Goal: Task Accomplishment & Management: Manage account settings

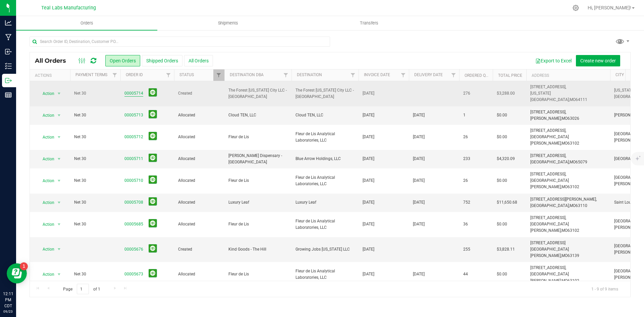
click at [131, 90] on link "00005714" at bounding box center [133, 93] width 19 height 6
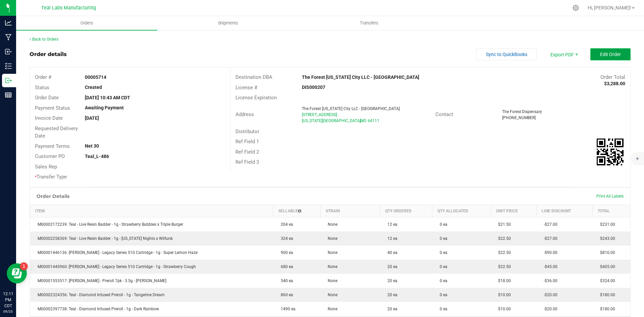
click at [600, 55] on span "Edit Order" at bounding box center [610, 54] width 21 height 5
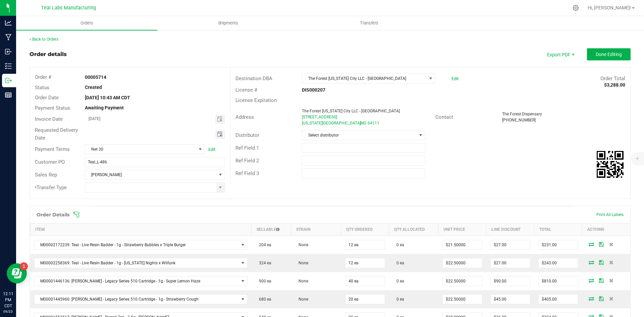
click at [218, 136] on span "Toggle calendar" at bounding box center [219, 133] width 5 height 5
click at [161, 202] on span "26" at bounding box center [164, 200] width 10 height 10
type input "09/26/2025"
click at [216, 187] on span at bounding box center [220, 187] width 8 height 9
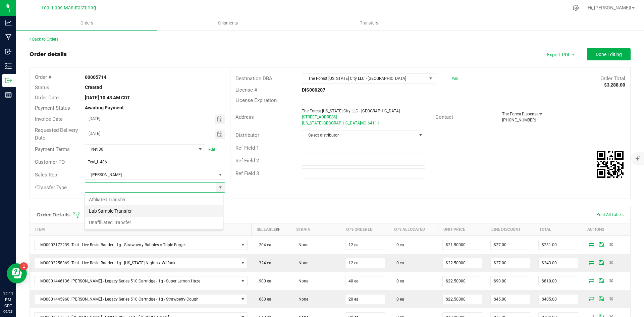
scroll to position [10, 138]
click at [199, 222] on li "Unaffiliated Transfer" at bounding box center [154, 222] width 138 height 11
type input "Unaffiliated Transfer"
click at [462, 176] on div "Ref Field 3" at bounding box center [430, 173] width 400 height 13
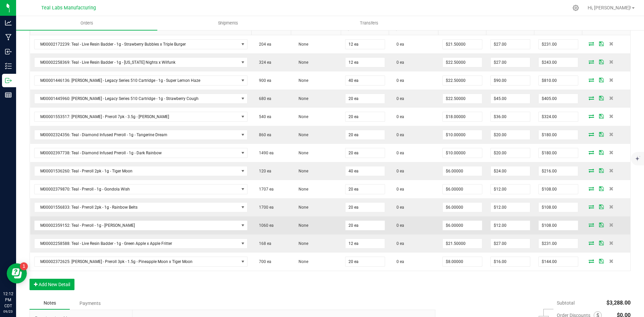
scroll to position [201, 0]
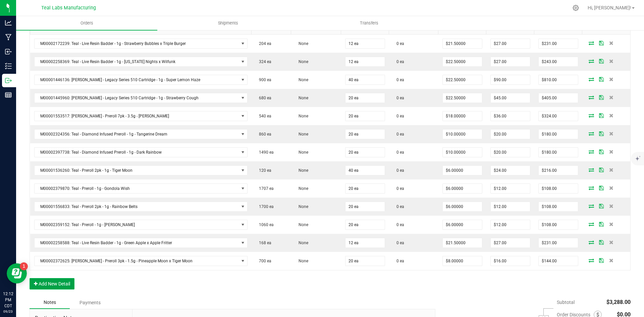
click at [74, 283] on button "Add New Detail" at bounding box center [51, 283] width 45 height 11
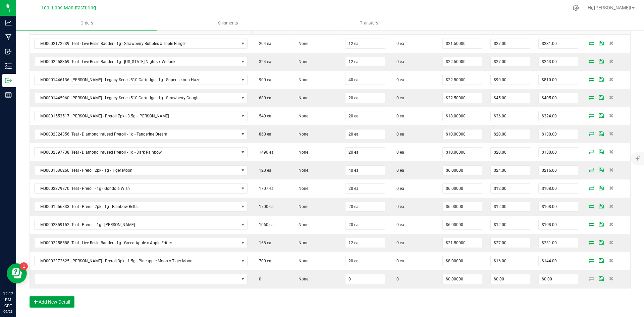
click at [71, 301] on button "Add New Detail" at bounding box center [51, 301] width 45 height 11
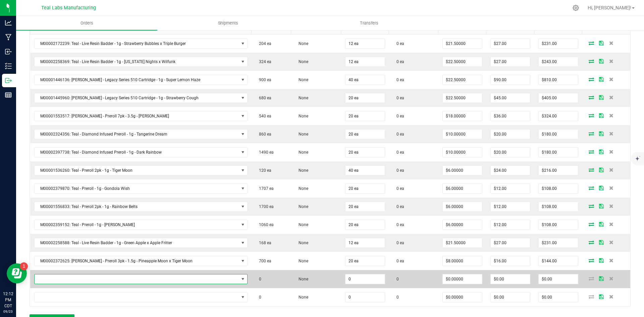
click at [148, 277] on span "NO DATA FOUND" at bounding box center [137, 278] width 204 height 9
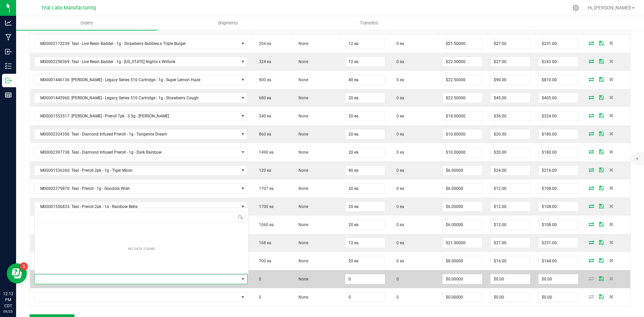
scroll to position [10, 198]
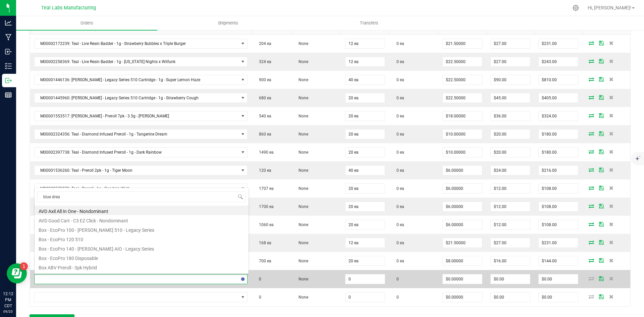
type input "blue dream"
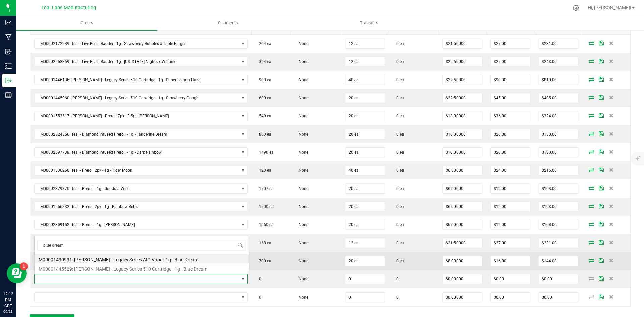
click at [155, 269] on li "M00001445529: Kusch - Legacy Series 510 Cartridge - 1g - Blue Dream" at bounding box center [142, 267] width 214 height 9
type input "0 ea"
type input "$22.50000"
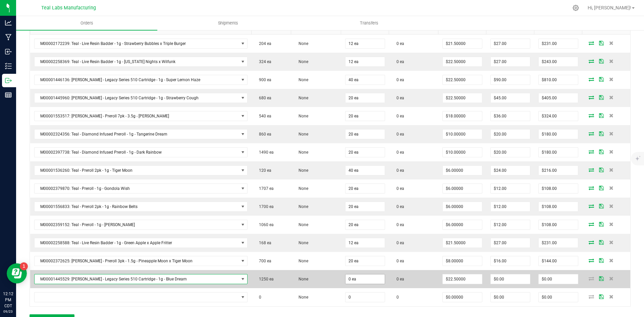
scroll to position [268, 0]
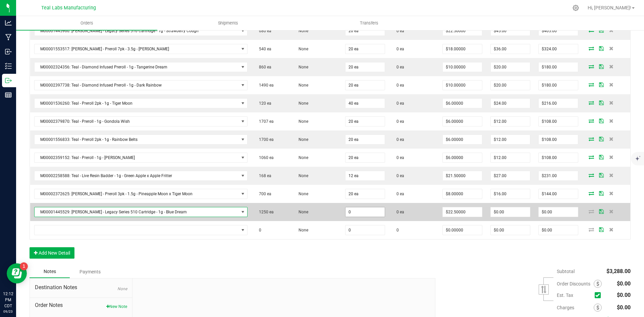
click at [356, 213] on input "0" at bounding box center [364, 211] width 39 height 9
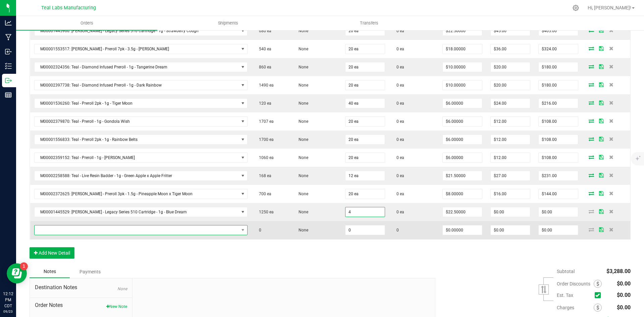
type input "4 ea"
type input "$90.00"
click at [96, 230] on span "NO DATA FOUND" at bounding box center [137, 229] width 204 height 9
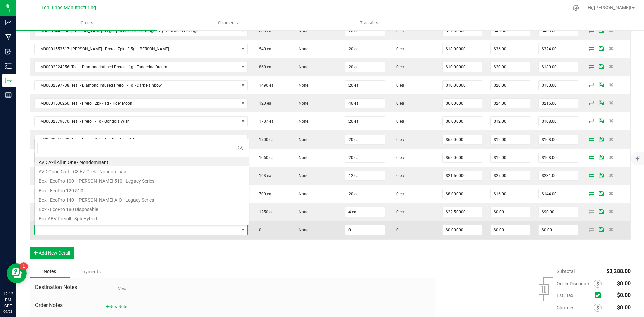
scroll to position [10, 198]
type input "gon"
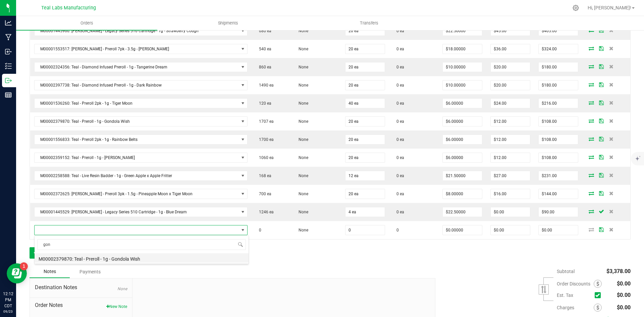
click at [121, 260] on li "M00002379870: Teal - Preroll - 1g - Gondola Wish" at bounding box center [142, 257] width 214 height 9
type input "0 ea"
type input "$6.00000"
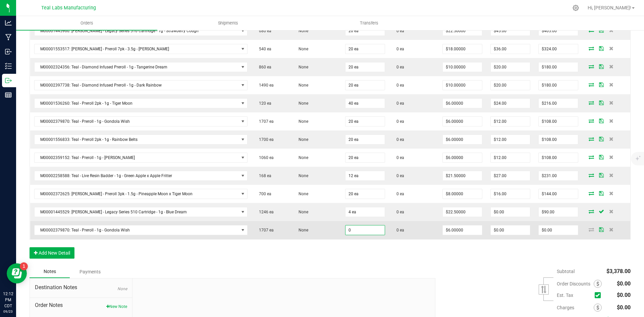
click at [357, 230] on input "0" at bounding box center [364, 229] width 39 height 9
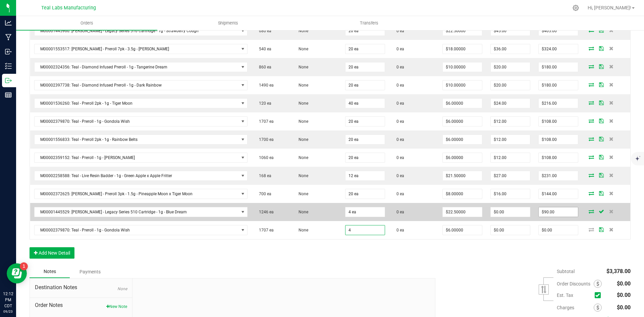
type input "4 ea"
type input "$24.00"
click at [554, 208] on input "90" at bounding box center [557, 211] width 39 height 9
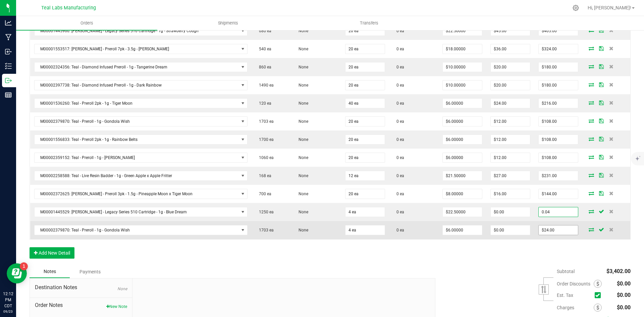
type input "0.04"
type input "$0.01000"
type input "$0.04"
click at [557, 229] on input "24" at bounding box center [557, 229] width 39 height 9
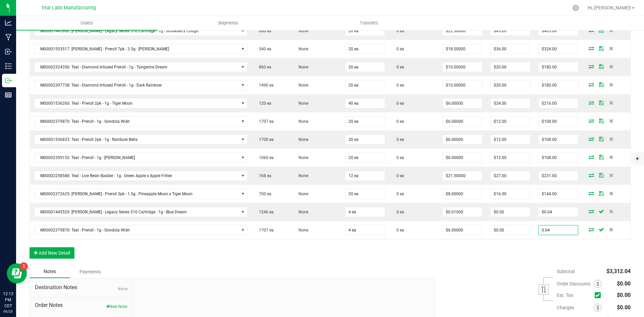
type input "0.04"
type input "$0.01000"
type input "$0.04"
click at [510, 274] on div "Subtotal $3,312.04 Est. Tax" at bounding box center [530, 307] width 200 height 85
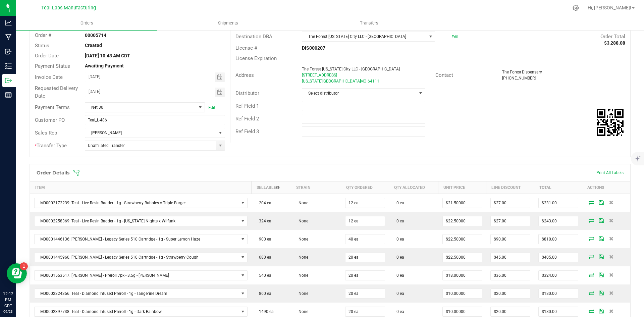
scroll to position [0, 0]
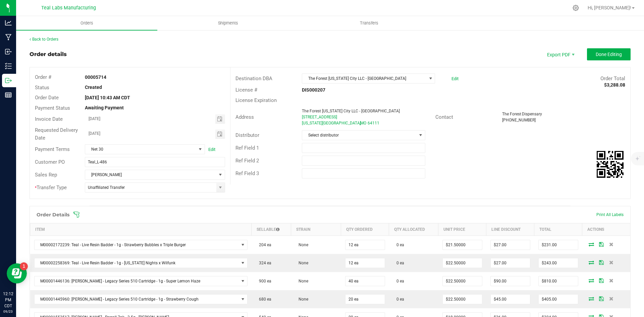
click at [592, 61] on outbound-order-header "Order details Export PDF Done Editing Order # 00005714 Status Created Order Dat…" at bounding box center [329, 126] width 601 height 157
click at [592, 57] on button "Done Editing" at bounding box center [609, 54] width 44 height 12
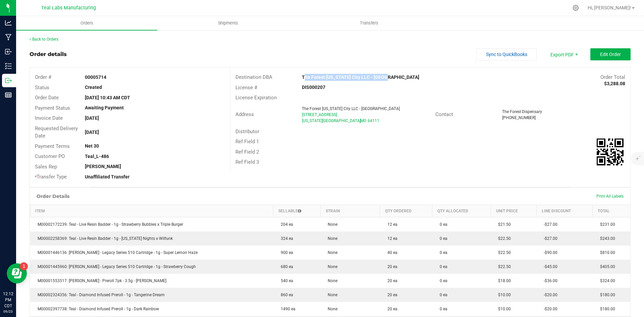
drag, startPoint x: 383, startPoint y: 77, endPoint x: 300, endPoint y: 78, distance: 83.1
click at [300, 78] on div "The Forest [US_STATE] City LLC - [GEOGRAPHIC_DATA]" at bounding box center [380, 77] width 167 height 7
copy strong "The Forest [US_STATE] City LLC - [GEOGRAPHIC_DATA]"
click at [548, 78] on span "Invoice PDF" at bounding box center [559, 75] width 42 height 10
click at [509, 56] on span "Sync to QuickBooks" at bounding box center [506, 54] width 41 height 5
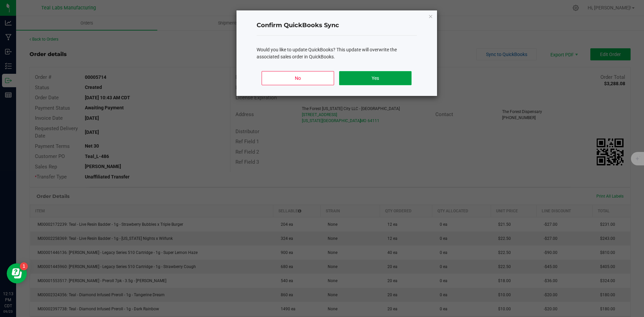
click at [407, 76] on button "Yes" at bounding box center [375, 78] width 72 height 14
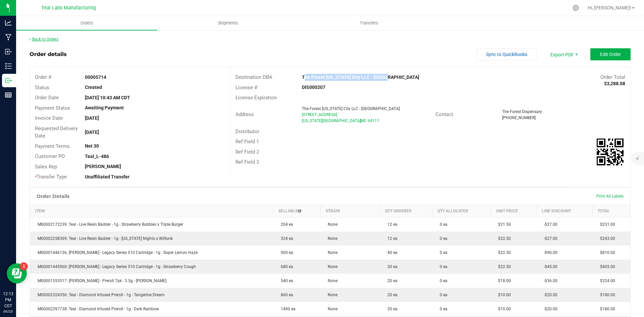
click at [48, 38] on link "Back to Orders" at bounding box center [43, 39] width 29 height 5
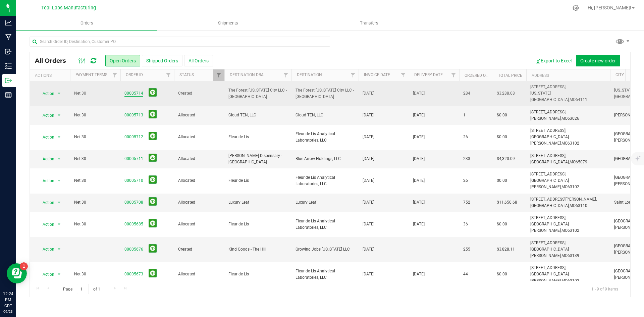
click at [140, 90] on link "00005714" at bounding box center [133, 93] width 19 height 6
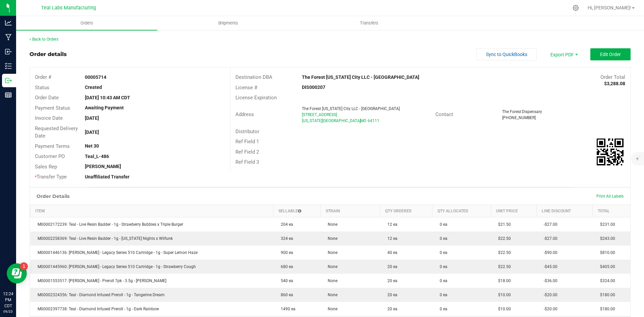
drag, startPoint x: 381, startPoint y: 77, endPoint x: 294, endPoint y: 78, distance: 87.8
click at [294, 78] on div "Destination DBA The Forest Kansas City LLC - Westport Order Total $3,288.08" at bounding box center [430, 77] width 400 height 10
copy div "The Forest [US_STATE] City LLC - [GEOGRAPHIC_DATA]"
click at [563, 73] on span "Invoice PDF" at bounding box center [559, 75] width 42 height 10
click at [486, 54] on span "Sync to QuickBooks" at bounding box center [506, 54] width 41 height 5
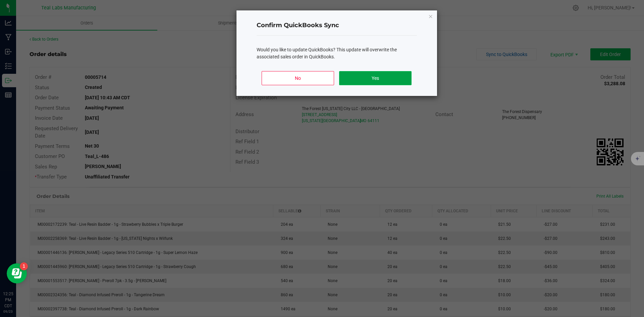
click at [358, 79] on button "Yes" at bounding box center [375, 78] width 72 height 14
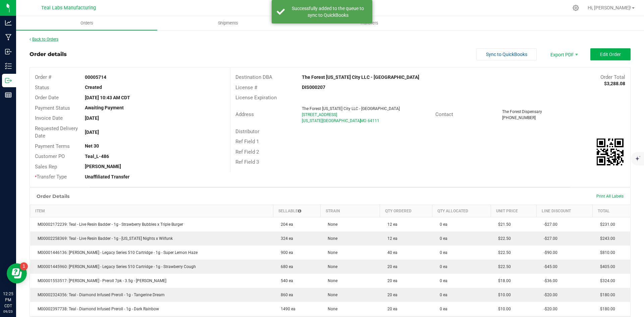
click at [57, 39] on link "Back to Orders" at bounding box center [43, 39] width 29 height 5
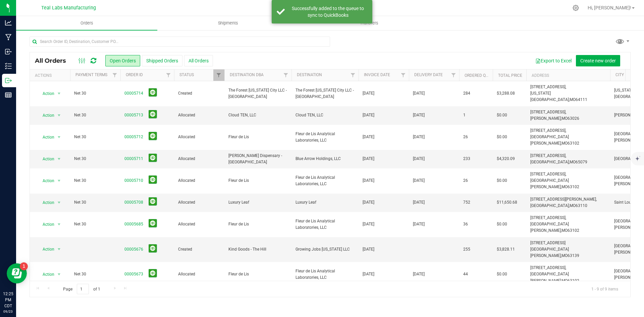
click at [412, 48] on div at bounding box center [329, 44] width 601 height 15
click at [424, 39] on div at bounding box center [329, 44] width 601 height 15
